Goal: Check status

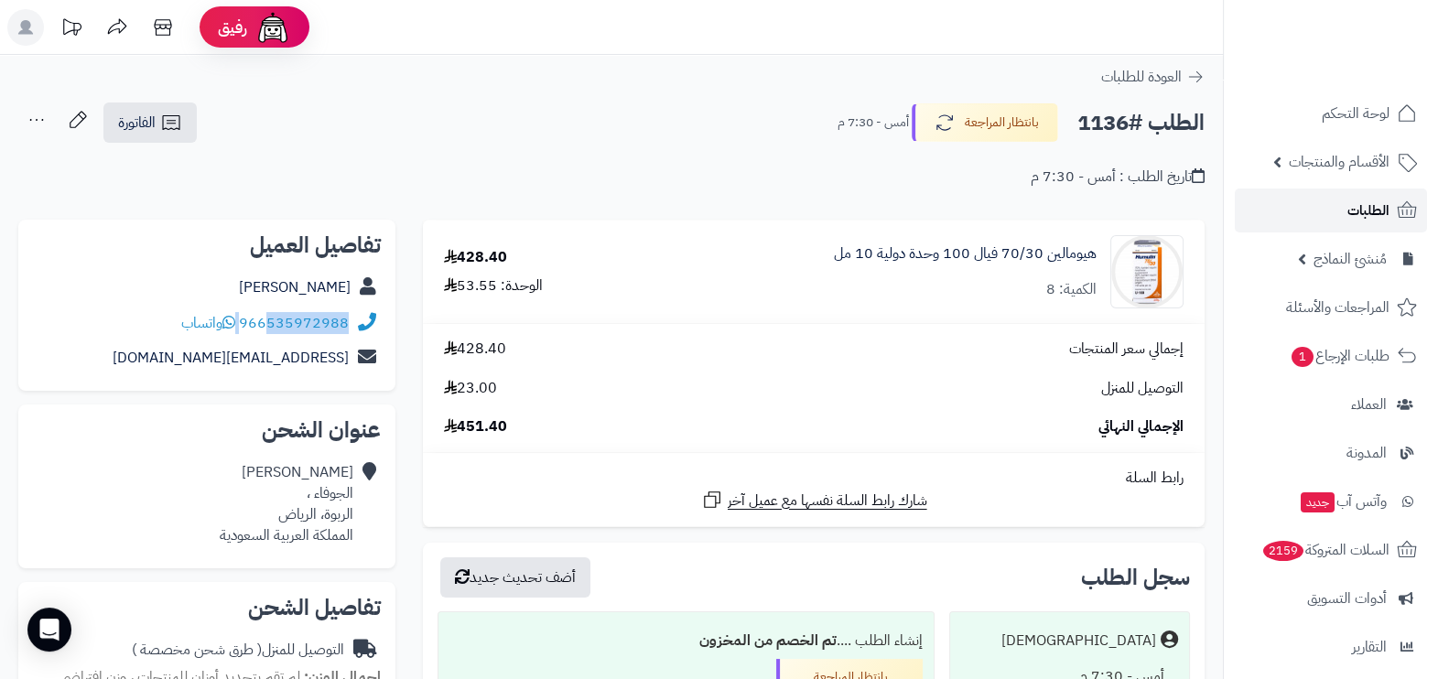
click at [1294, 205] on link "الطلبات" at bounding box center [1331, 211] width 192 height 44
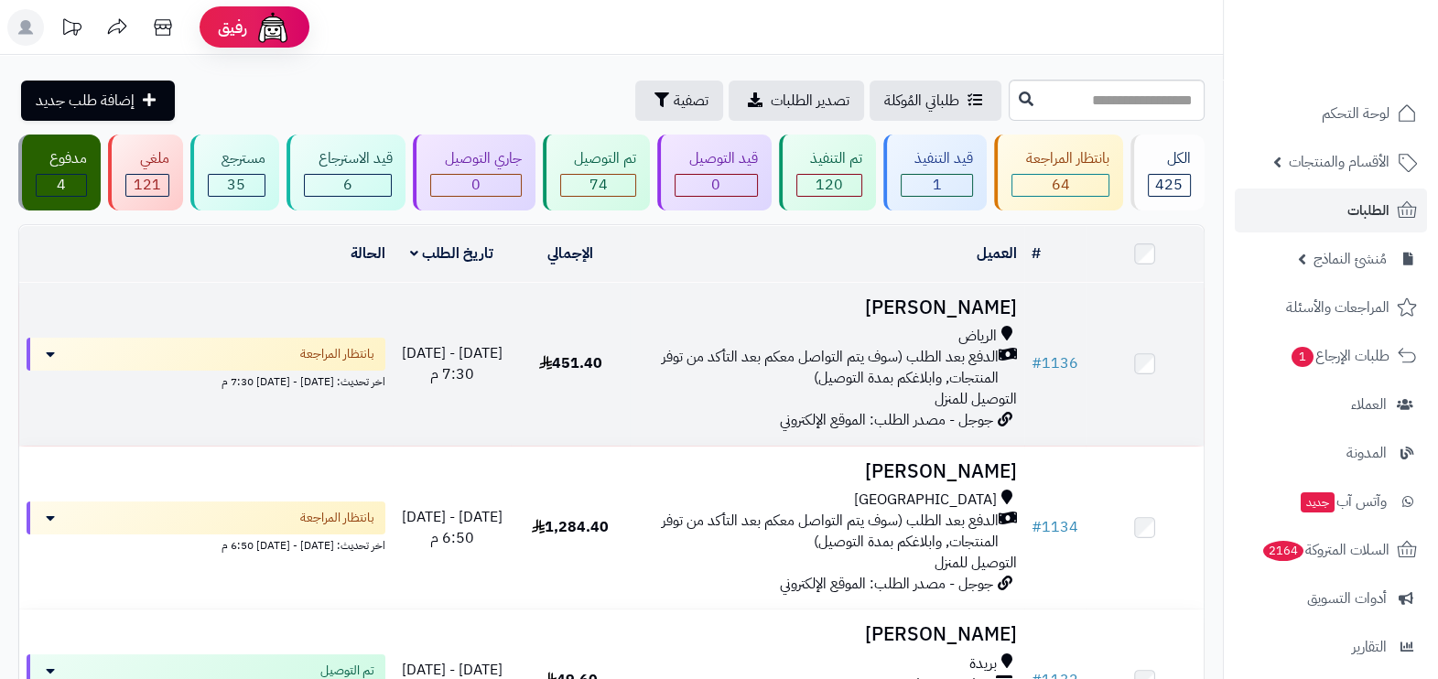
click at [876, 359] on span "الدفع بعد الطلب (سوف يتم التواصل معكم بعد التأكد من توفر المنتجات, وابلاغكم بمد…" at bounding box center [818, 368] width 362 height 42
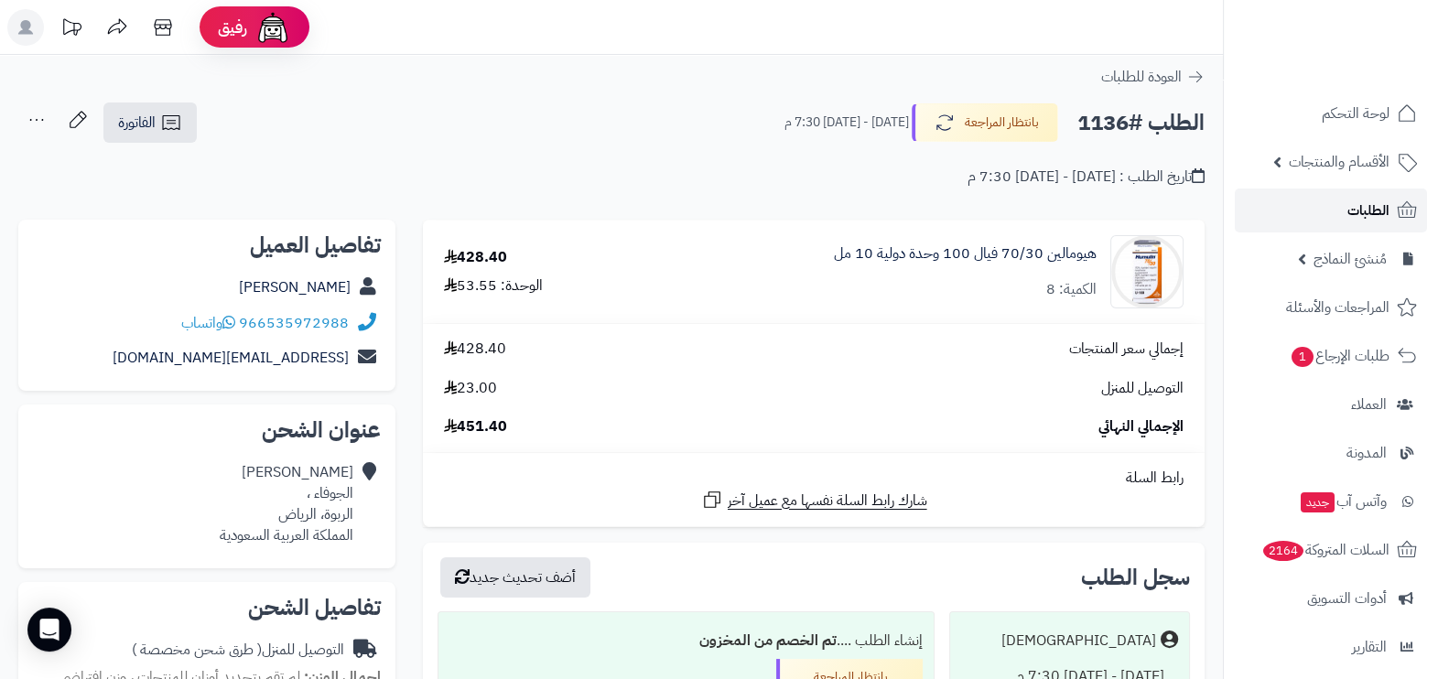
click at [1357, 196] on link "الطلبات" at bounding box center [1331, 211] width 192 height 44
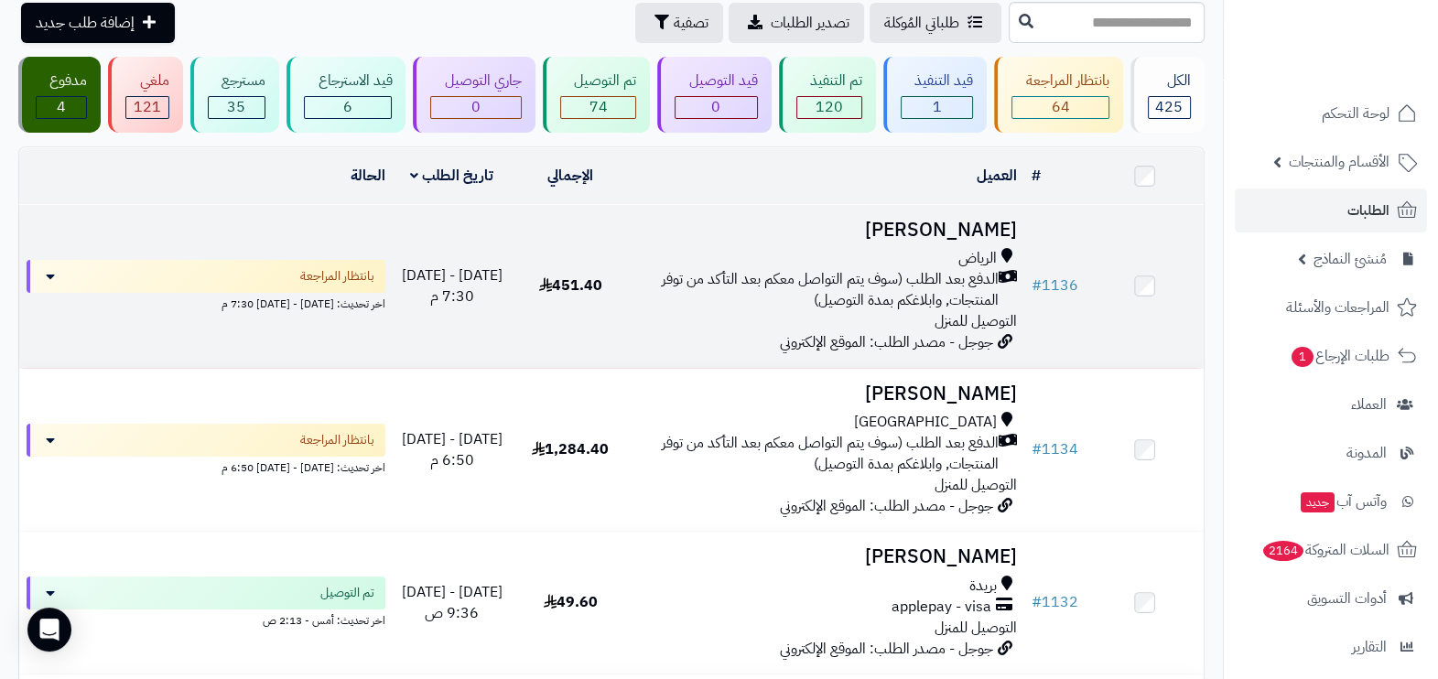
scroll to position [114, 0]
